Goal: Information Seeking & Learning: Find specific fact

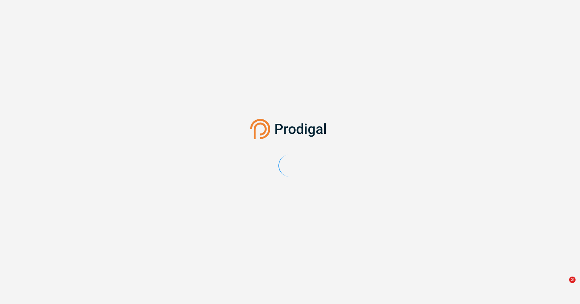
click at [249, 302] on main at bounding box center [290, 152] width 580 height 304
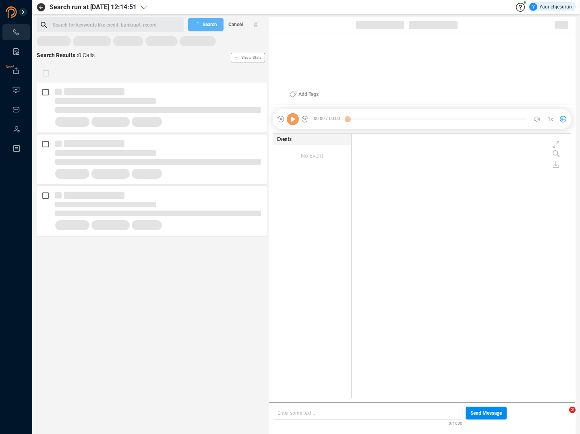
scroll to position [263, 215]
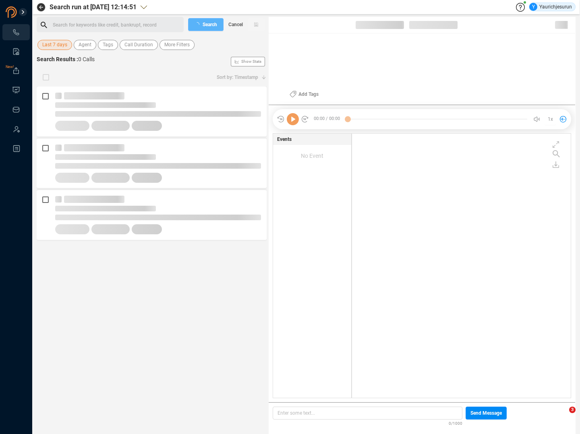
click at [56, 44] on span "Last 7 days" at bounding box center [54, 45] width 25 height 10
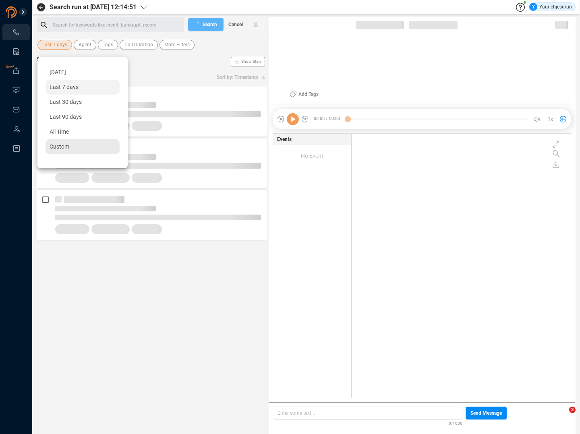
click at [66, 147] on span "Custom" at bounding box center [60, 146] width 20 height 6
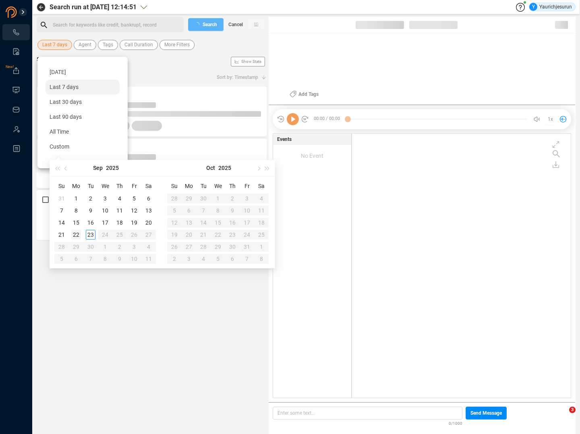
type input "[DATE]"
click at [66, 167] on span "button" at bounding box center [66, 168] width 4 height 4
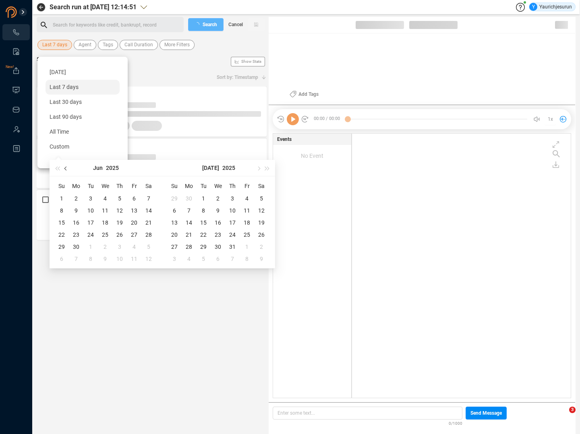
click at [66, 167] on span "button" at bounding box center [66, 168] width 4 height 4
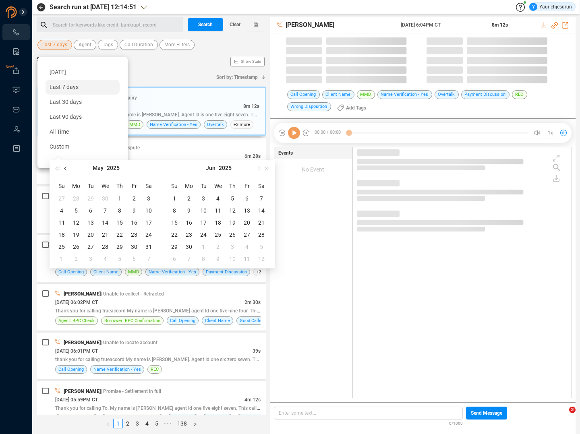
click at [66, 167] on span "button" at bounding box center [66, 168] width 4 height 4
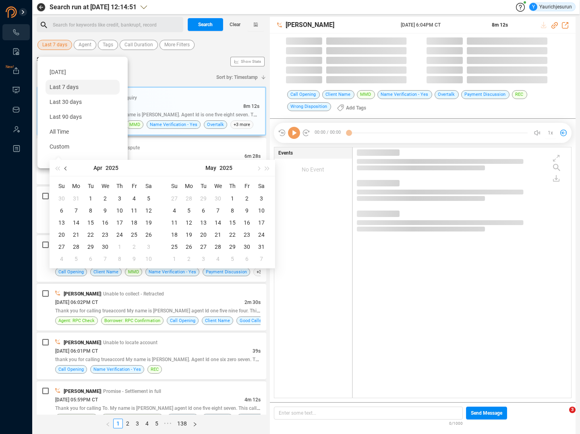
click at [66, 167] on span "button" at bounding box center [66, 168] width 4 height 4
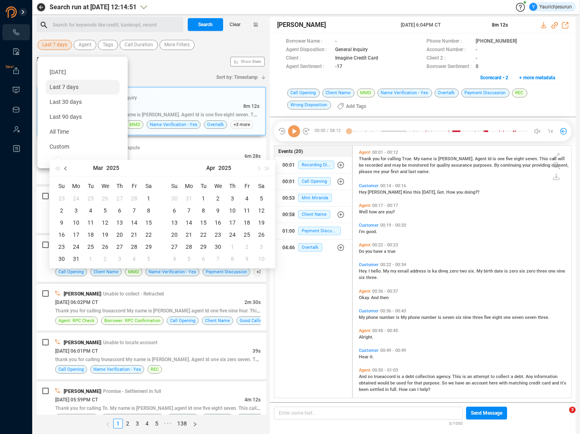
scroll to position [251, 214]
type input "[DATE]"
click at [76, 258] on div "31" at bounding box center [76, 259] width 10 height 10
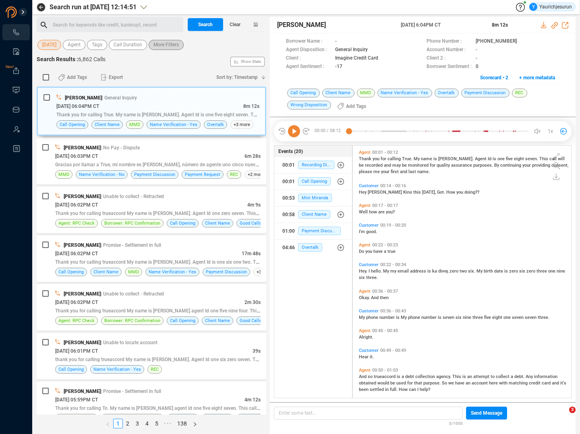
click at [156, 45] on span "More Filters" at bounding box center [165, 45] width 25 height 10
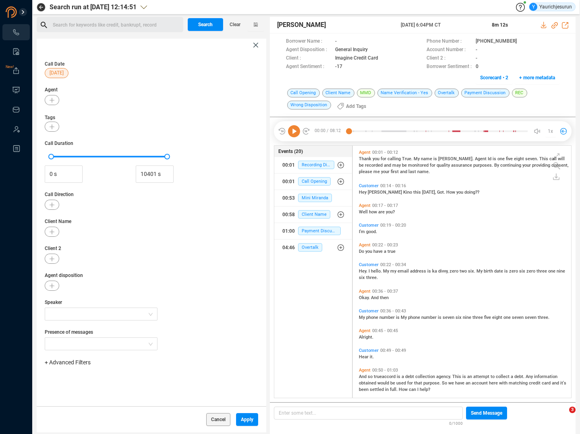
click at [68, 363] on span "+ Advanced Filters" at bounding box center [68, 362] width 46 height 6
click at [89, 328] on span "Phone Number" at bounding box center [71, 331] width 37 height 6
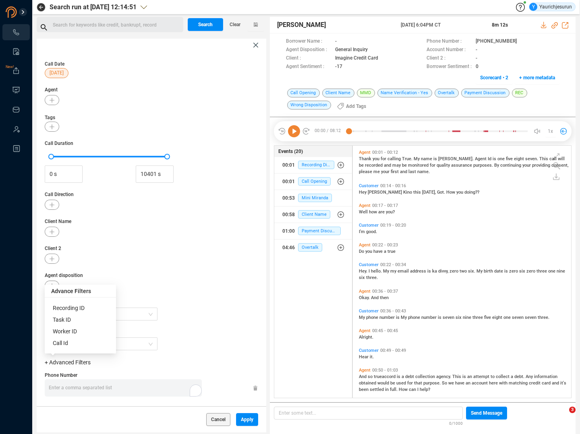
click at [126, 387] on div "Enter a comma separated list ﻿" at bounding box center [125, 387] width 153 height 17
click at [228, 421] on div "Cancel Apply" at bounding box center [152, 419] width 230 height 26
click at [236, 420] on button "Apply" at bounding box center [247, 419] width 22 height 13
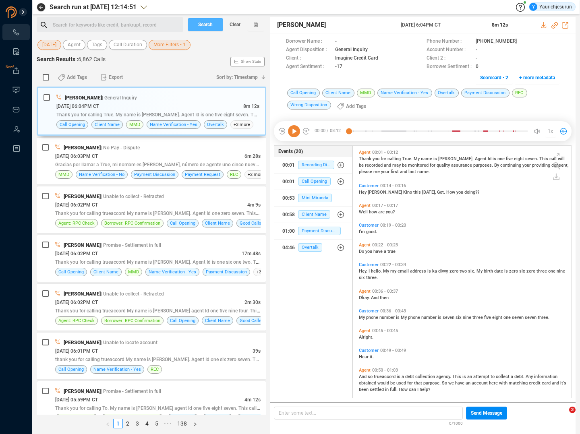
click at [212, 19] on span "Search" at bounding box center [205, 24] width 15 height 13
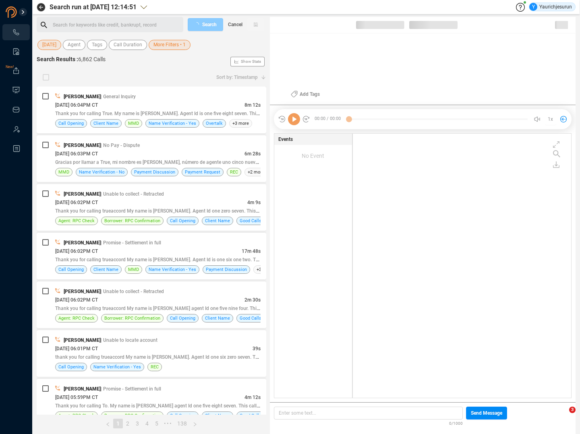
scroll to position [263, 214]
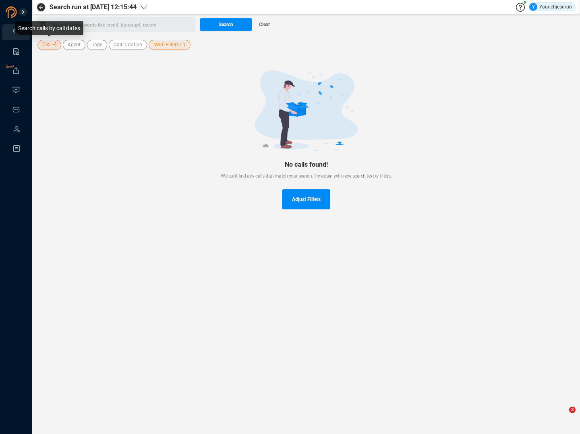
click at [51, 47] on span "[DATE]" at bounding box center [49, 45] width 14 height 10
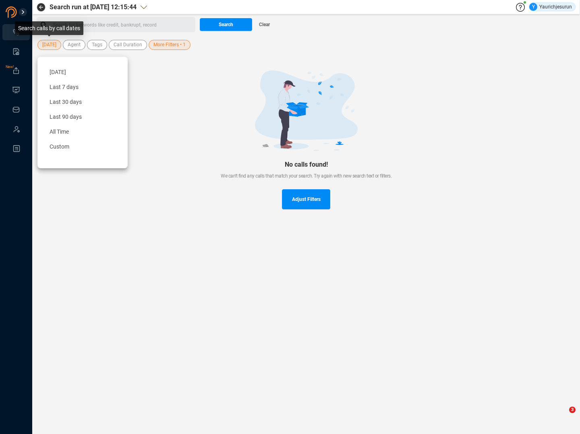
click at [51, 47] on span "[DATE]" at bounding box center [49, 45] width 14 height 10
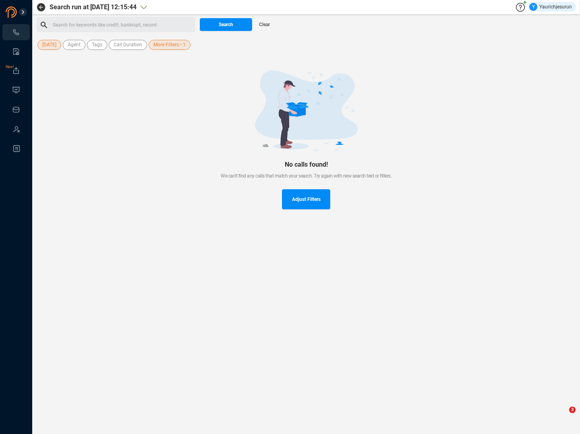
click at [156, 47] on span "More Filters • 1" at bounding box center [169, 45] width 32 height 10
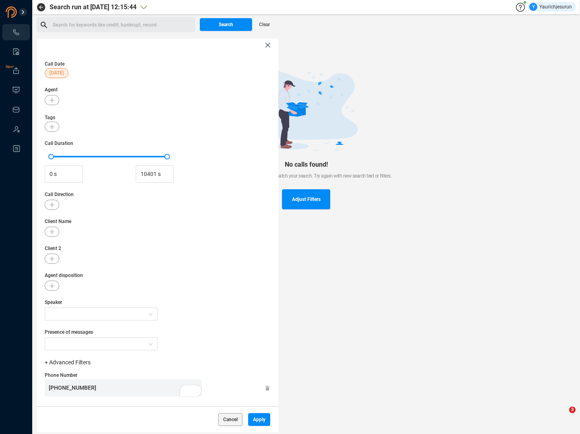
click at [265, 390] on icon at bounding box center [267, 388] width 4 height 5
click at [258, 429] on div "Cancel Apply" at bounding box center [158, 419] width 242 height 26
click at [258, 421] on span "Apply" at bounding box center [259, 419] width 12 height 13
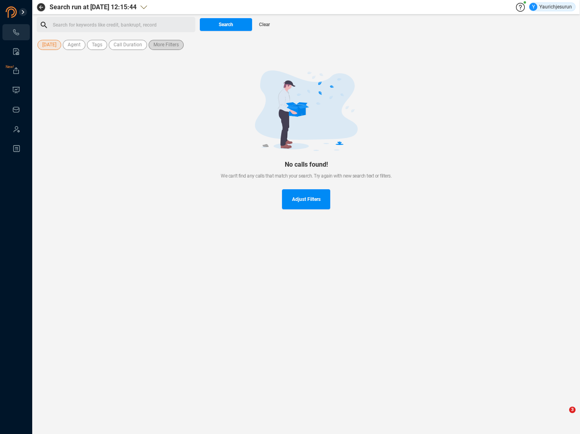
click at [160, 47] on span "More Filters" at bounding box center [165, 45] width 25 height 10
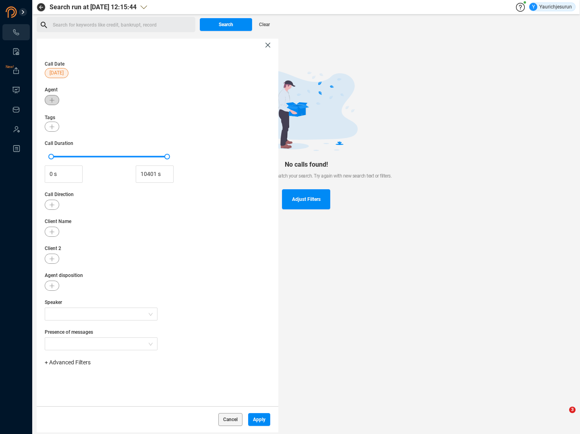
click at [50, 97] on button "button" at bounding box center [52, 100] width 15 height 10
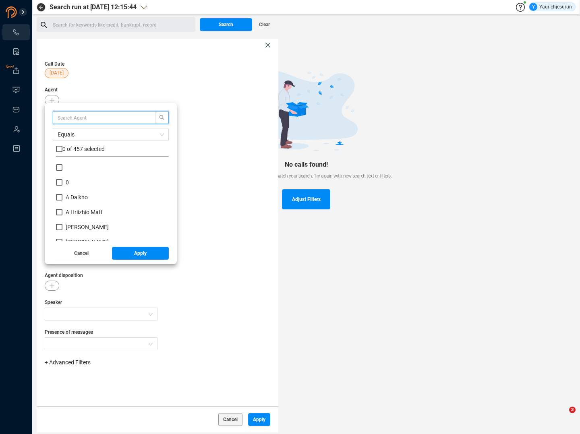
scroll to position [75, 109]
type input "[PERSON_NAME]"
click at [81, 151] on span "0 of 1 selected" at bounding box center [80, 149] width 36 height 6
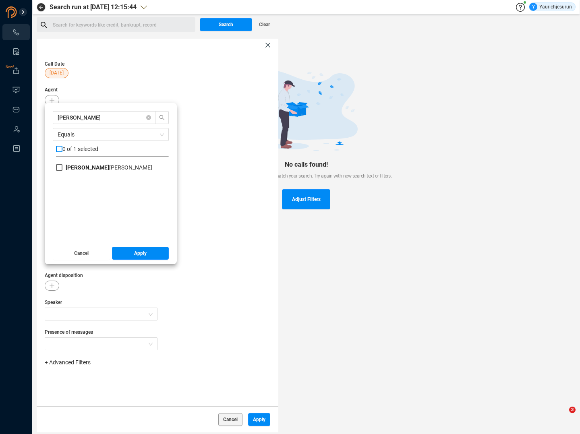
click at [62, 148] on div "0 of 1 selected" at bounding box center [112, 151] width 113 height 12
click at [56, 150] on div "[PERSON_NAME] 0 of 1 selected [PERSON_NAME]" at bounding box center [111, 176] width 116 height 130
click at [59, 149] on input "checkbox" at bounding box center [59, 149] width 6 height 6
checkbox input "true"
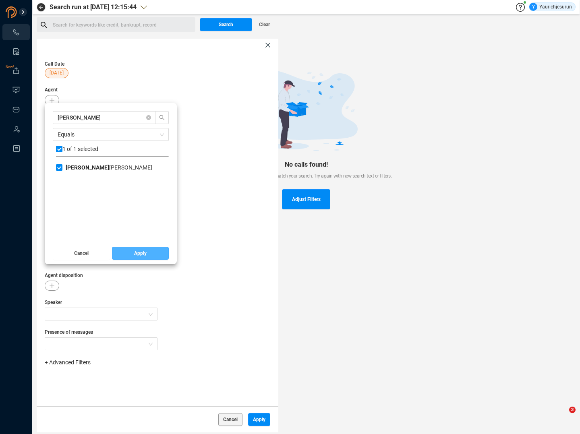
click at [137, 257] on span "Apply" at bounding box center [140, 253] width 12 height 13
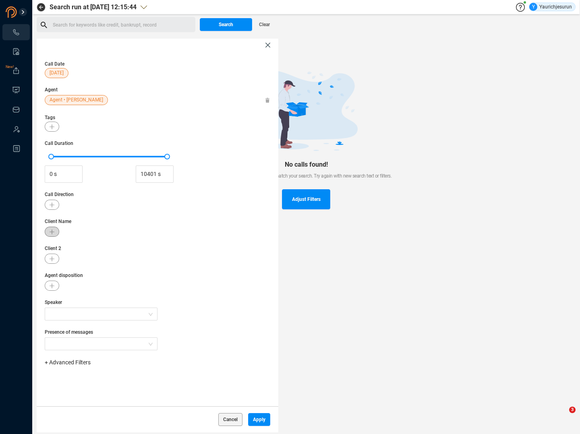
click at [53, 234] on icon "button" at bounding box center [52, 232] width 5 height 5
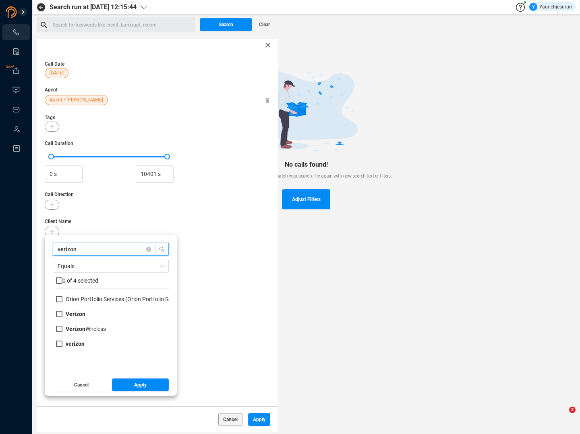
type input "verizon"
click at [63, 309] on div "Orion Portfolio Services (Orion Portfolio Services, LLC - Verizon )" at bounding box center [112, 302] width 113 height 15
click at [61, 313] on input "Verizon" at bounding box center [59, 314] width 6 height 6
checkbox input "true"
click at [56, 332] on input "Verizon Wireless" at bounding box center [59, 329] width 6 height 6
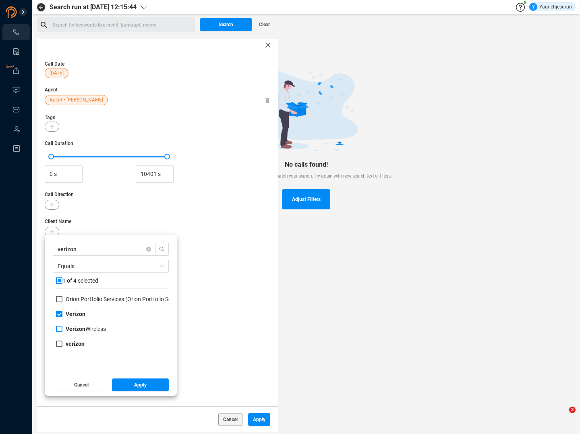
checkbox input "true"
click at [66, 348] on label "verizon" at bounding box center [72, 344] width 32 height 8
click at [62, 347] on input "verizon" at bounding box center [59, 344] width 6 height 6
checkbox input "true"
click at [134, 394] on div "verizon Equals 3 of 4 selected Orion Portfolio Services (Orion Portfolio Servic…" at bounding box center [111, 315] width 132 height 161
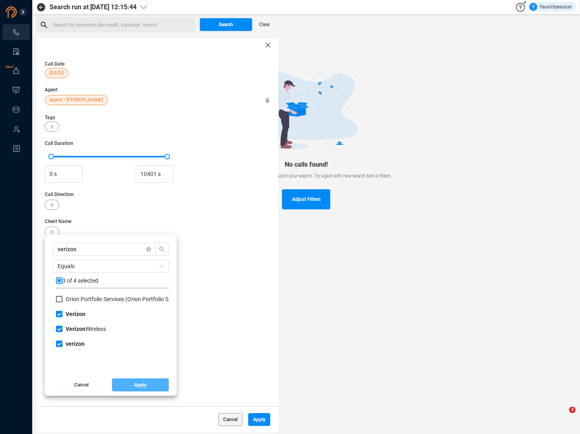
click at [134, 387] on span "Apply" at bounding box center [140, 385] width 12 height 13
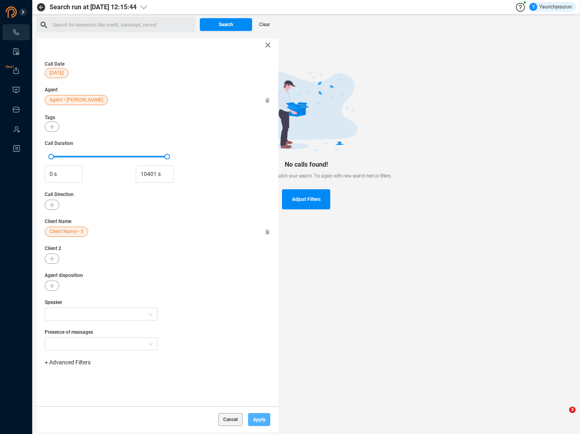
click at [269, 423] on button "Apply" at bounding box center [259, 419] width 22 height 13
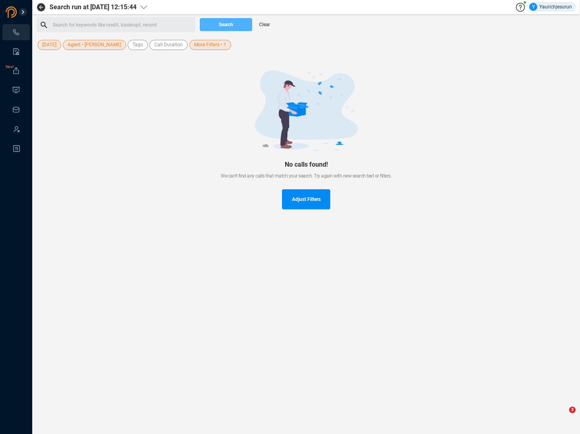
click at [226, 25] on span "Search" at bounding box center [226, 24] width 15 height 13
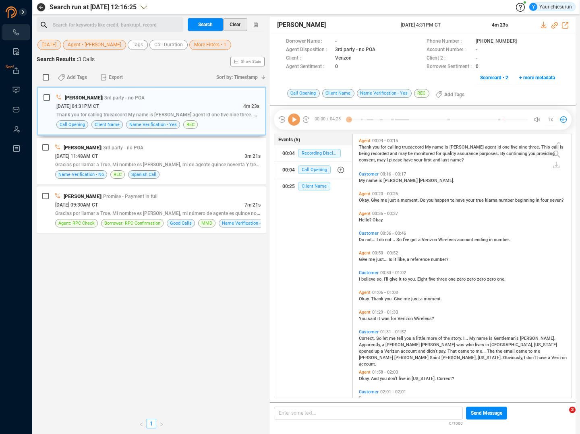
scroll to position [262, 214]
click at [182, 157] on div "[DATE] 11:48AM CT" at bounding box center [149, 156] width 189 height 8
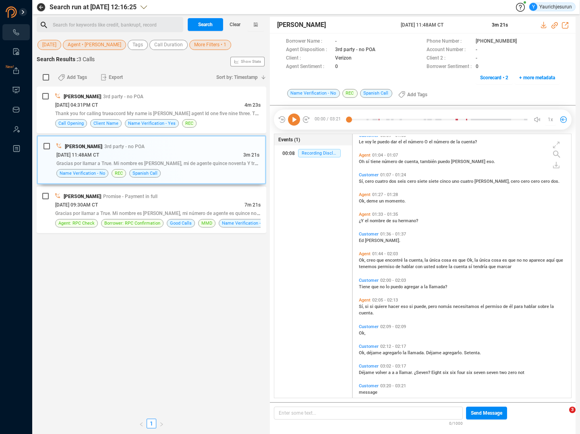
scroll to position [193, 0]
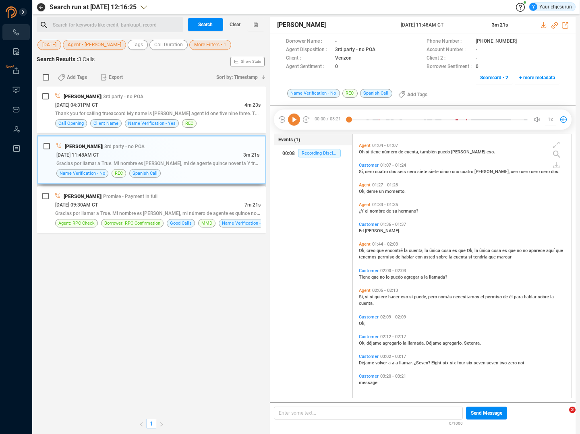
click at [209, 167] on div "Gracias por llamar a True. Mi nombre es [PERSON_NAME], mi de agente quince nove…" at bounding box center [157, 163] width 203 height 8
click at [299, 120] on icon at bounding box center [294, 120] width 12 height 12
click at [392, 249] on span "encontré" at bounding box center [394, 250] width 19 height 5
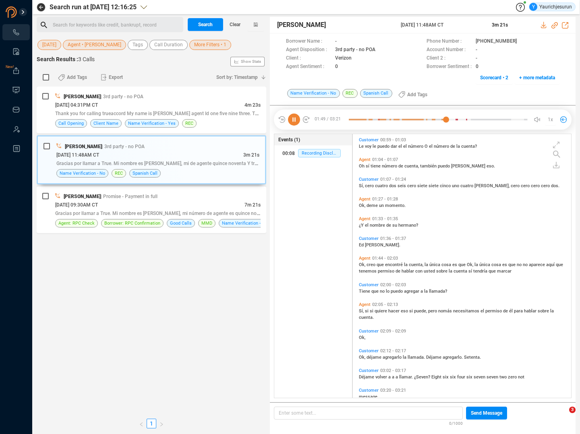
click at [386, 310] on span "quiere" at bounding box center [382, 311] width 14 height 5
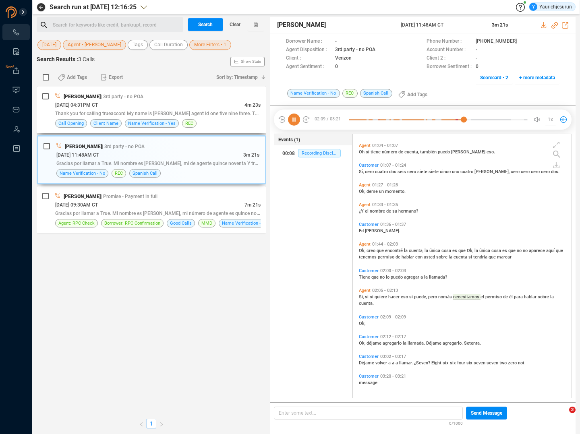
click at [236, 101] on div "[DATE] 04:31PM CT" at bounding box center [149, 105] width 189 height 8
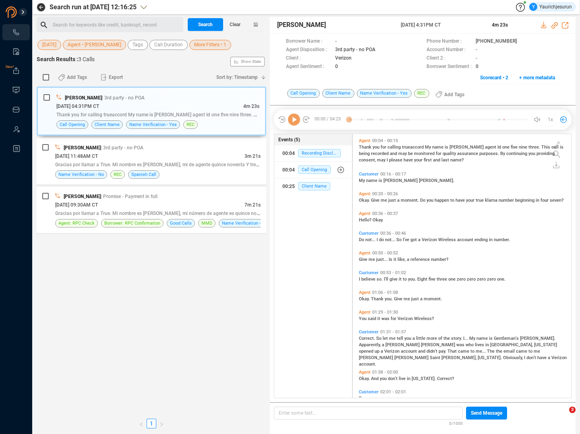
scroll to position [262, 214]
click at [366, 180] on span "name" at bounding box center [372, 180] width 12 height 5
click at [295, 115] on icon at bounding box center [294, 120] width 12 height 12
click at [369, 258] on span "me" at bounding box center [373, 259] width 8 height 5
click at [365, 280] on span "believe" at bounding box center [368, 279] width 15 height 5
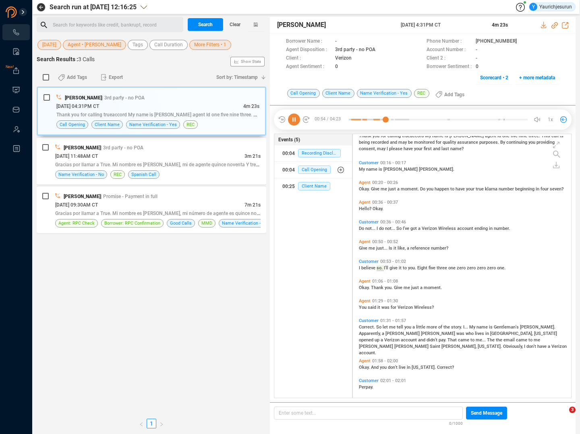
click at [368, 309] on span "said" at bounding box center [373, 307] width 10 height 5
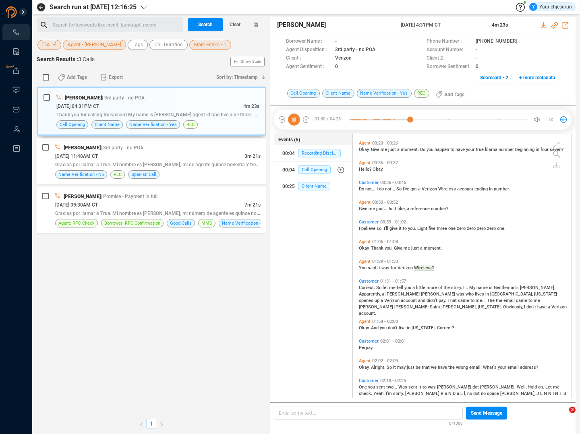
click at [369, 287] on span "Correct." at bounding box center [367, 287] width 17 height 5
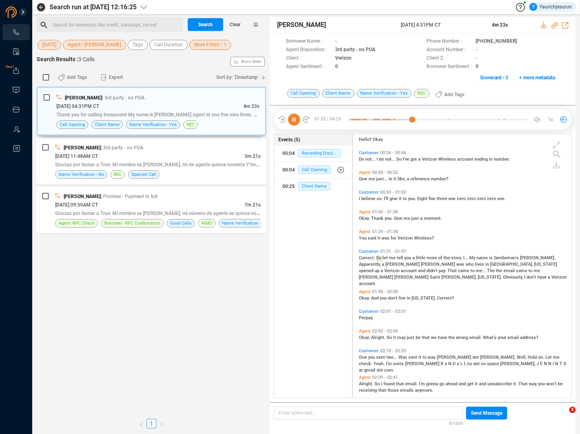
click at [421, 262] on span "[PERSON_NAME]" at bounding box center [438, 264] width 35 height 5
click at [366, 297] on span "Okay." at bounding box center [365, 298] width 12 height 5
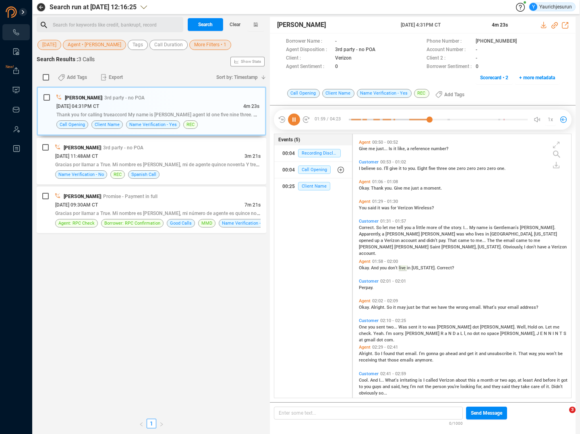
click at [364, 308] on span "Okay." at bounding box center [365, 307] width 12 height 5
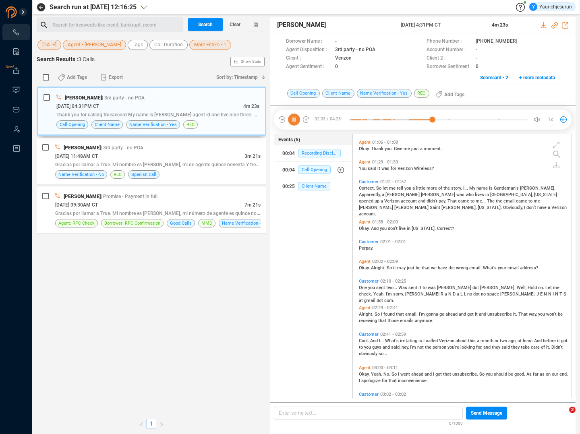
click at [363, 313] on span "Alright." at bounding box center [367, 314] width 16 height 5
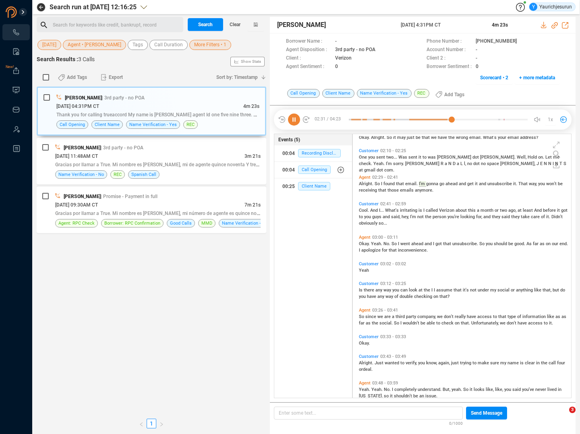
scroll to position [283, 0]
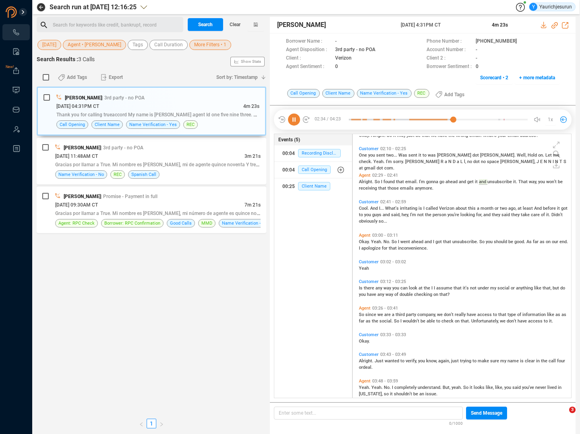
click at [392, 207] on span "What's" at bounding box center [392, 208] width 15 height 5
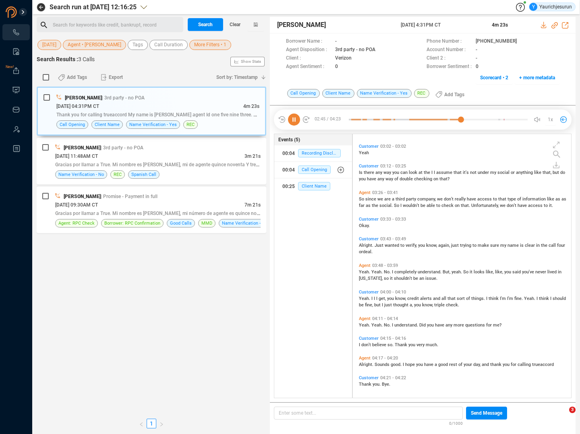
scroll to position [0, 0]
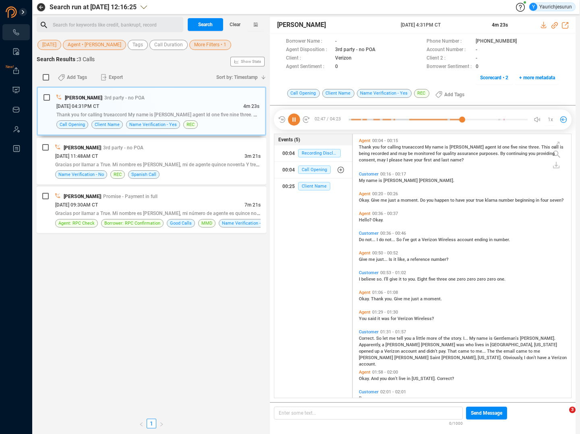
click at [442, 146] on span "name" at bounding box center [438, 147] width 12 height 5
click at [363, 201] on span "Okay." at bounding box center [365, 200] width 12 height 5
click at [377, 240] on span "I" at bounding box center [378, 239] width 2 height 5
click at [370, 277] on span "believe" at bounding box center [368, 279] width 15 height 5
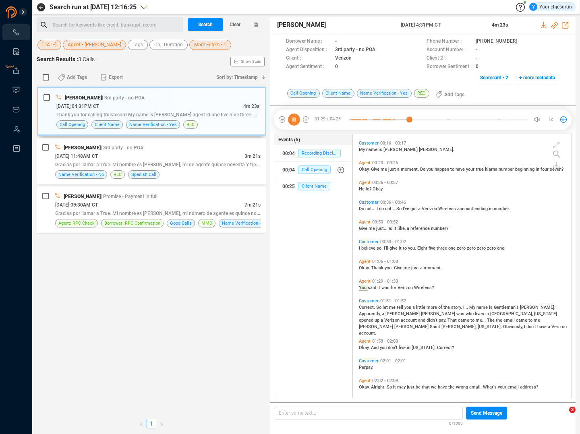
scroll to position [51, 0]
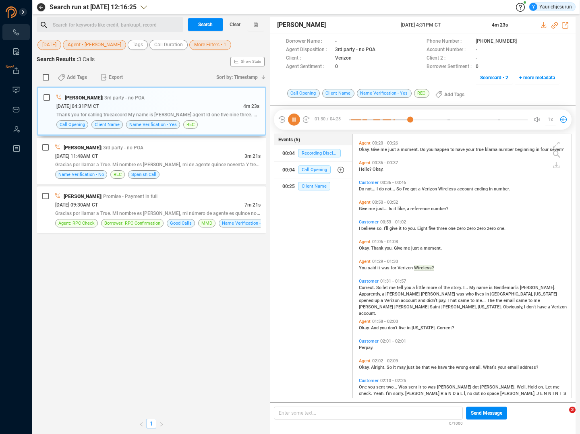
click at [393, 286] on span "me" at bounding box center [393, 287] width 8 height 5
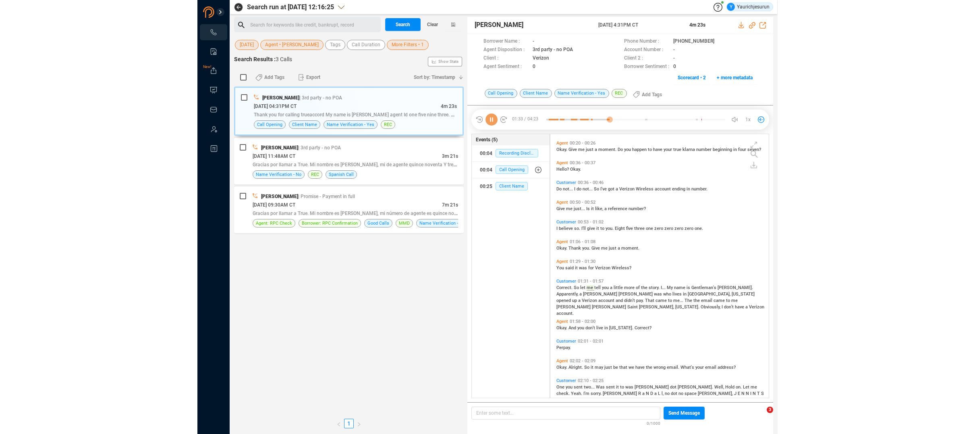
scroll to position [81, 0]
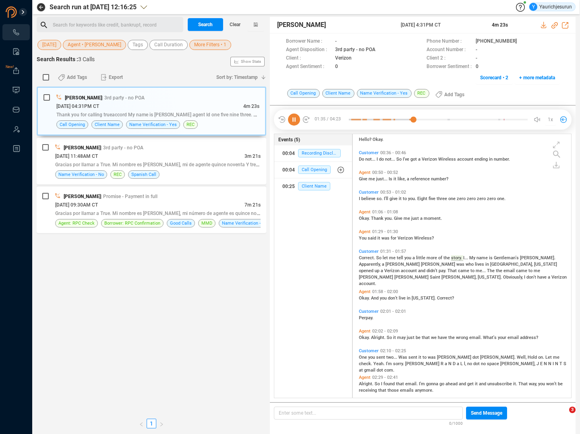
click at [475, 264] on span "lives" at bounding box center [480, 264] width 10 height 5
click at [386, 264] on span "[PERSON_NAME]" at bounding box center [403, 264] width 35 height 5
click at [292, 120] on icon at bounding box center [294, 120] width 12 height 12
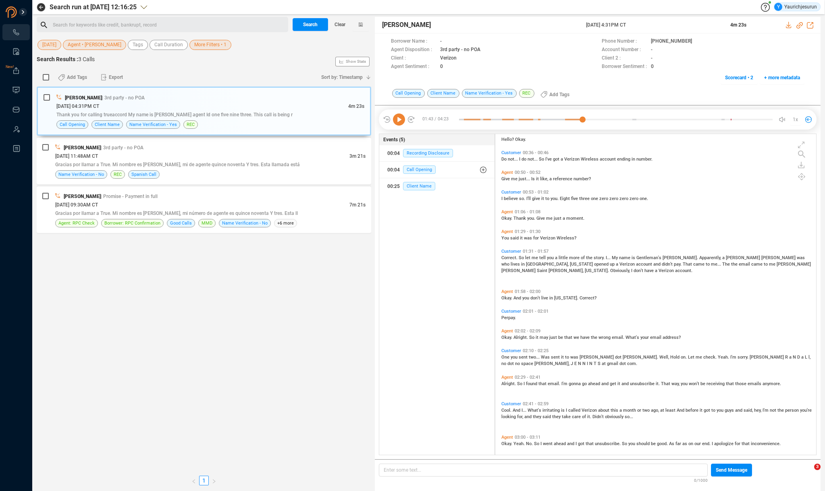
scroll to position [319, 316]
